Goal: Information Seeking & Learning: Learn about a topic

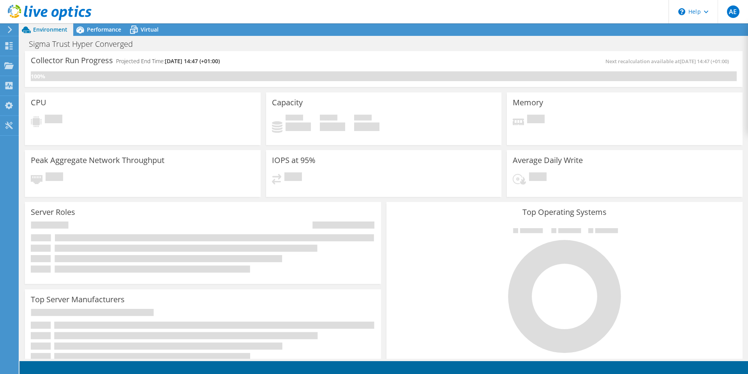
drag, startPoint x: 0, startPoint y: 0, endPoint x: 390, endPoint y: 21, distance: 390.6
click at [390, 21] on header "AE End User [PERSON_NAME] [PERSON_NAME][EMAIL_ADDRESS][DOMAIN_NAME] The Thrive …" at bounding box center [374, 11] width 748 height 23
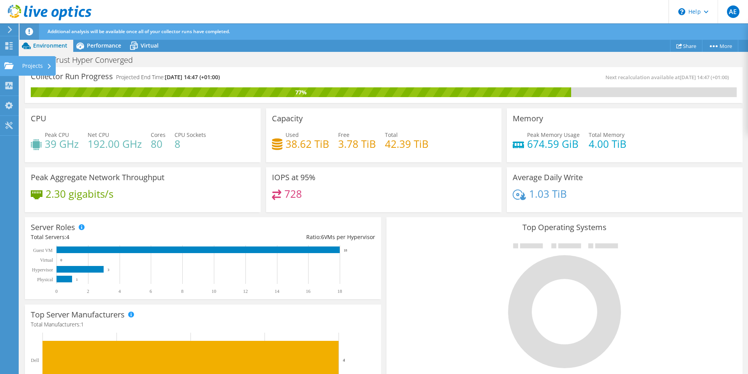
click at [12, 66] on use at bounding box center [8, 65] width 9 height 7
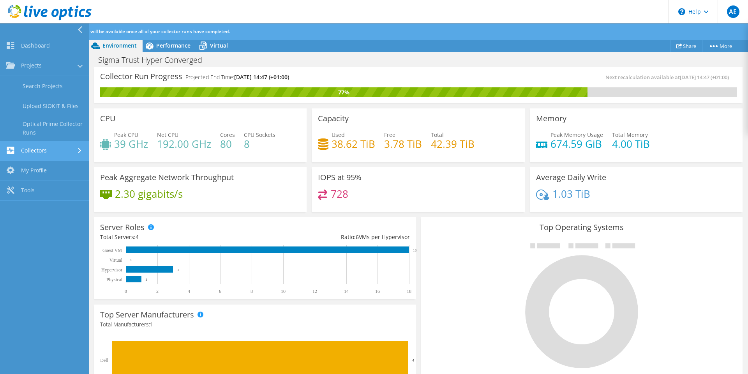
click at [44, 150] on link "Collectors" at bounding box center [44, 151] width 89 height 20
click at [171, 43] on span "Performance" at bounding box center [173, 45] width 34 height 7
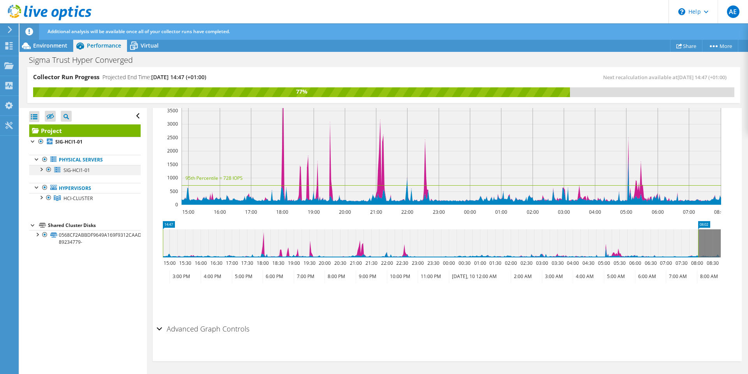
click at [42, 168] on div at bounding box center [41, 169] width 8 height 8
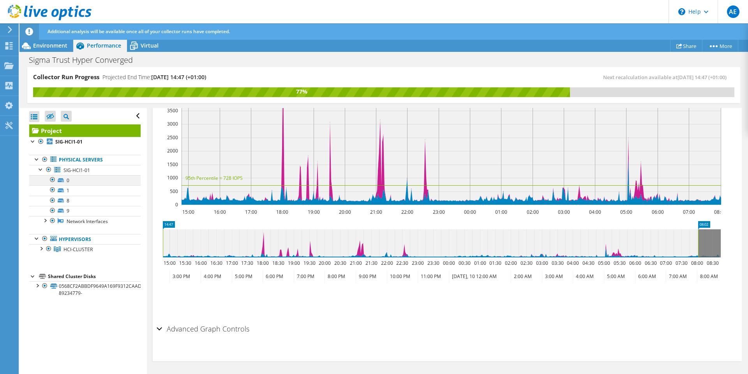
click at [55, 181] on div at bounding box center [53, 179] width 8 height 9
click at [145, 42] on span "Virtual" at bounding box center [150, 45] width 18 height 7
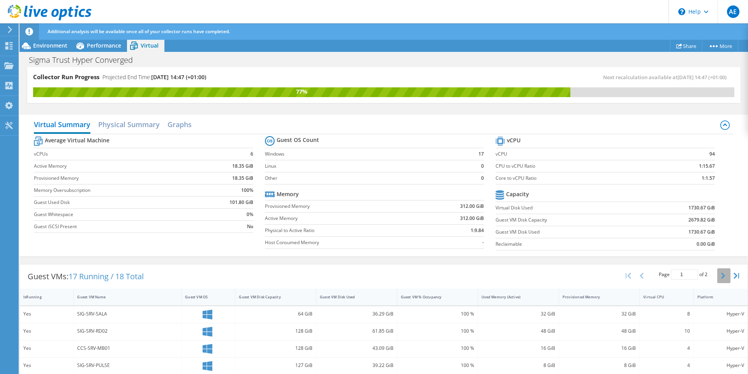
click at [717, 274] on button "button" at bounding box center [723, 275] width 13 height 15
type input "2"
